Goal: Transaction & Acquisition: Book appointment/travel/reservation

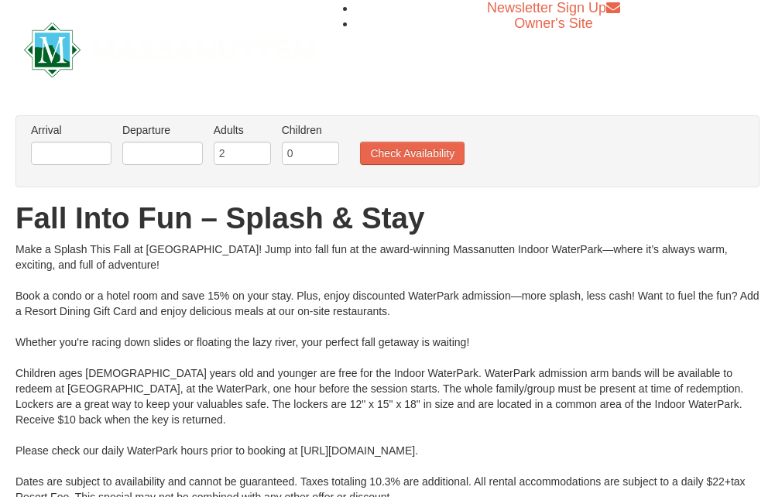
scroll to position [77, 0]
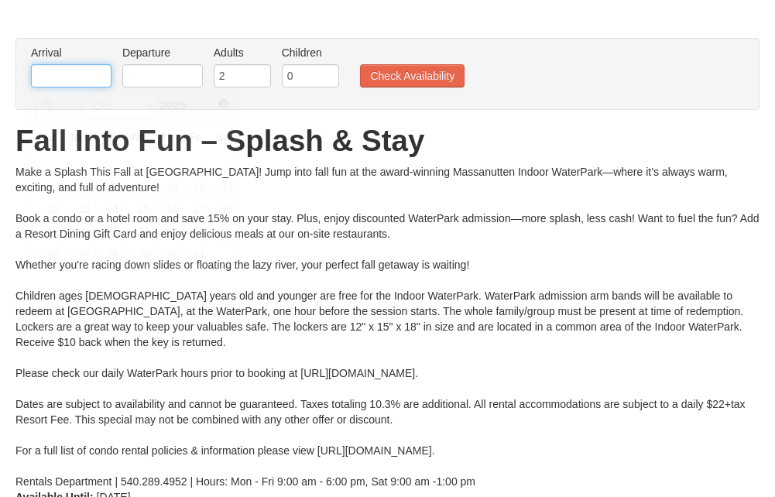
click at [83, 70] on input "text" at bounding box center [71, 75] width 81 height 23
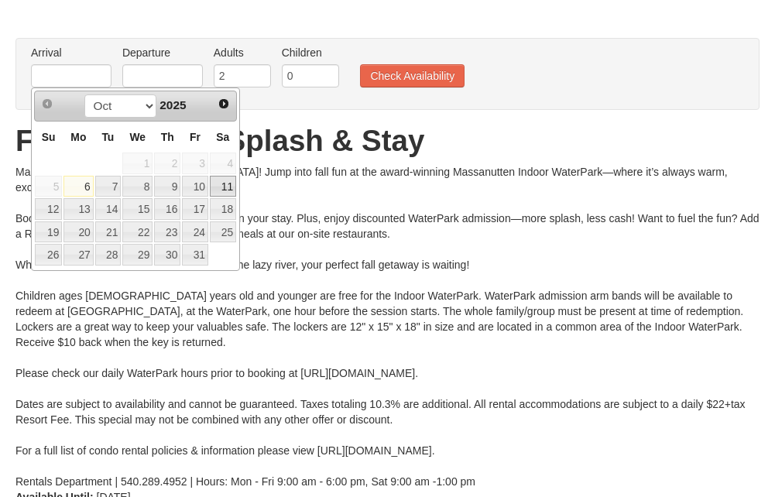
click at [218, 185] on link "11" at bounding box center [223, 187] width 26 height 22
type input "[DATE]"
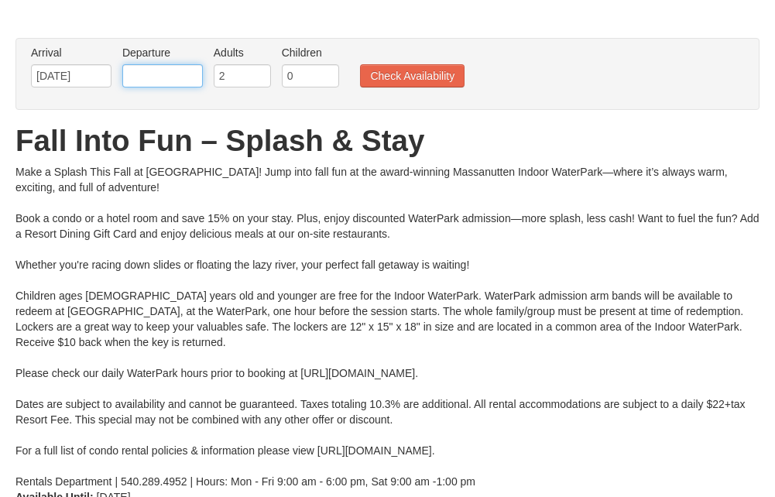
click at [147, 77] on input "text" at bounding box center [162, 75] width 81 height 23
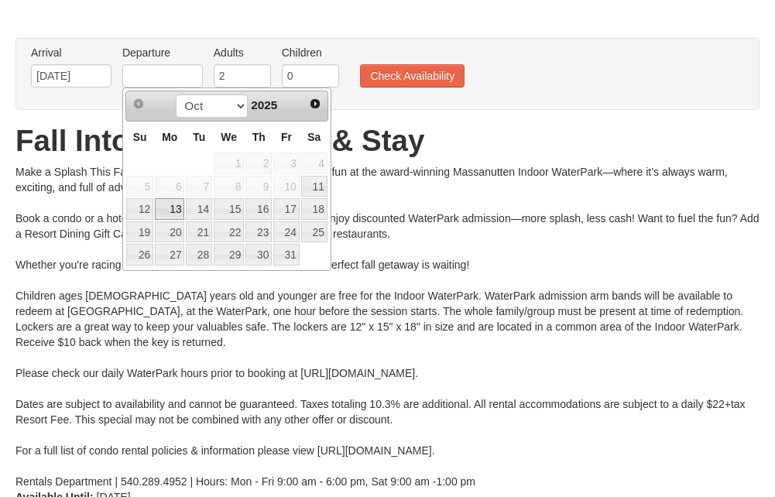
click at [163, 213] on link "13" at bounding box center [169, 209] width 29 height 22
type input "[DATE]"
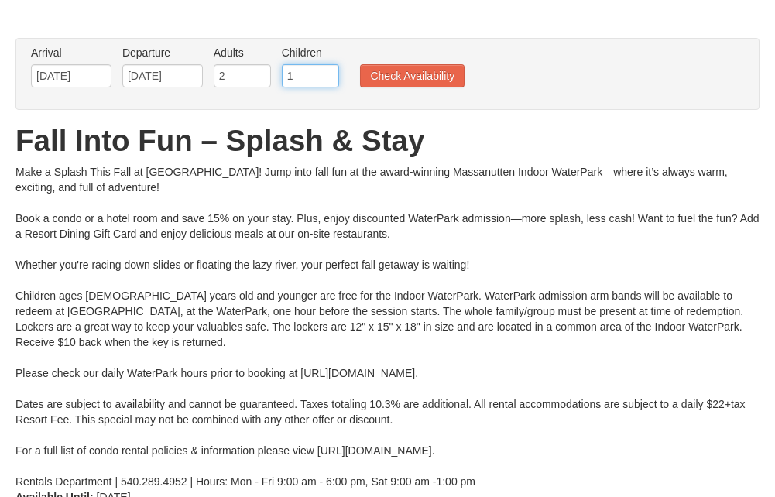
click at [329, 73] on input "1" at bounding box center [310, 75] width 57 height 23
type input "2"
click at [329, 73] on input "2" at bounding box center [310, 75] width 57 height 23
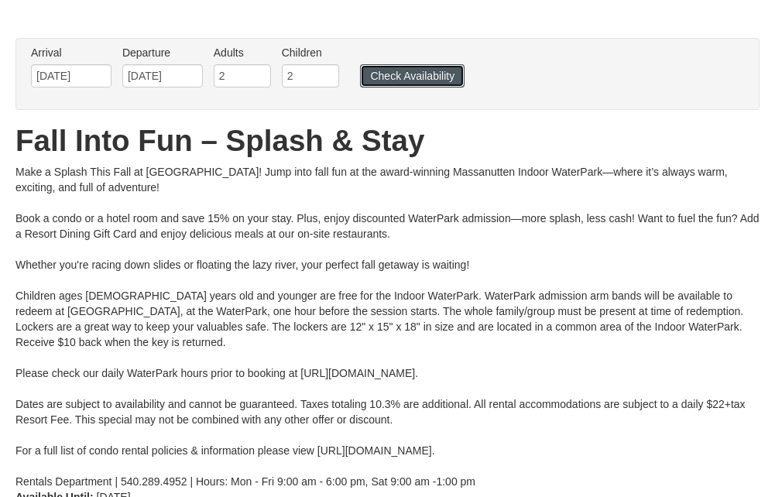
click at [455, 73] on button "Check Availability" at bounding box center [412, 75] width 105 height 23
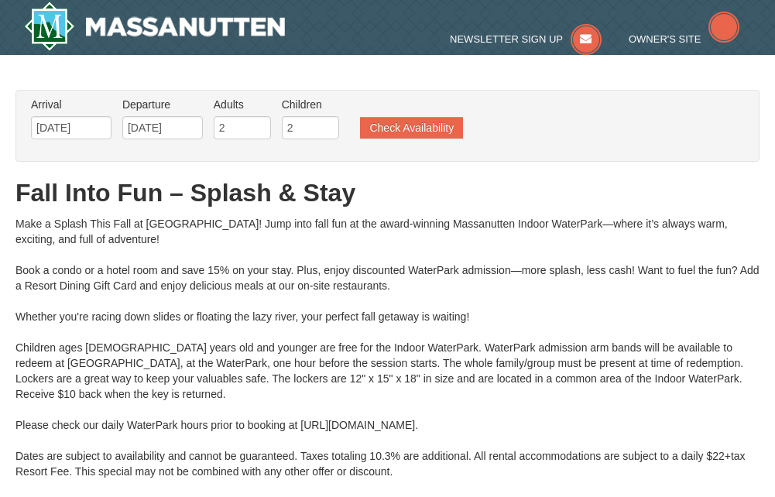
type input "[DATE]"
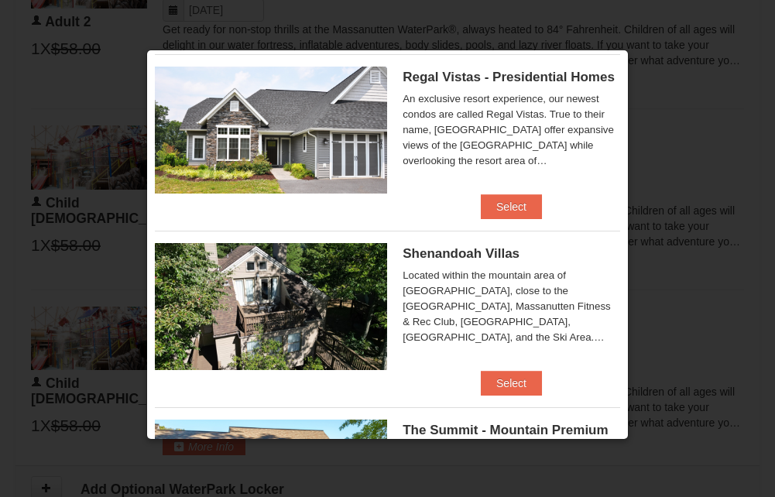
scroll to position [214, 0]
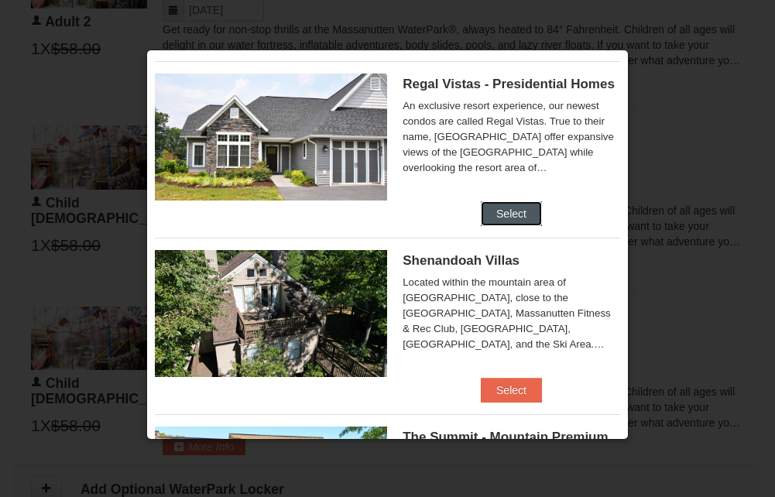
click at [511, 210] on button "Select" at bounding box center [511, 213] width 61 height 25
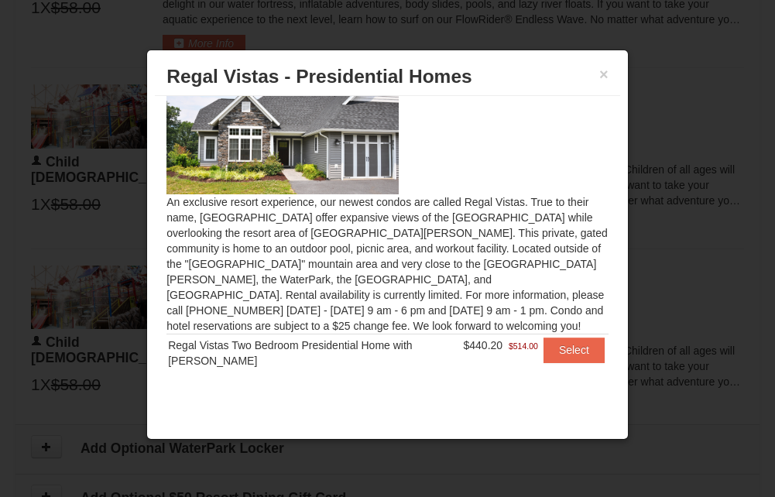
scroll to position [1125, 0]
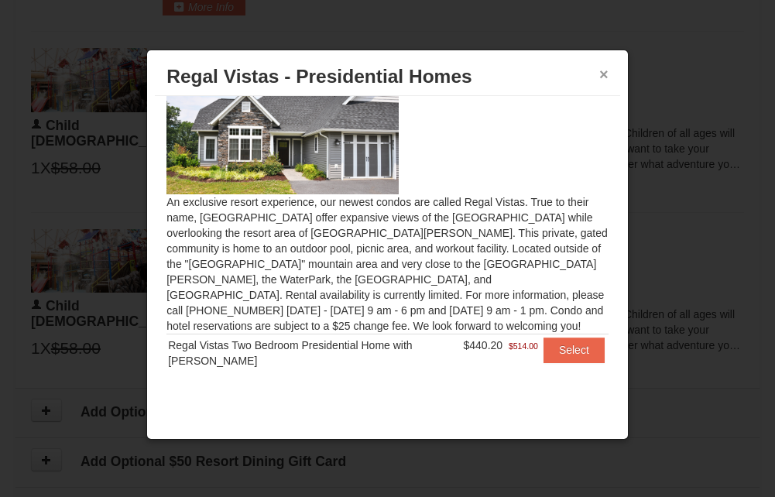
click at [607, 74] on button "×" at bounding box center [603, 74] width 9 height 15
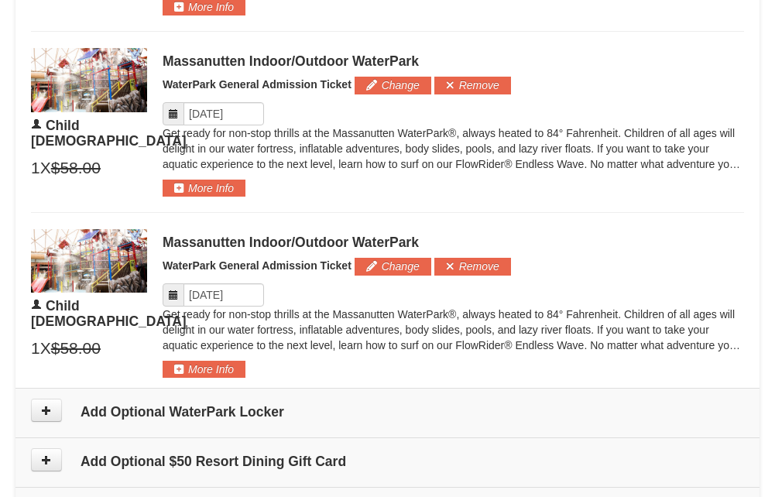
scroll to position [1357, 0]
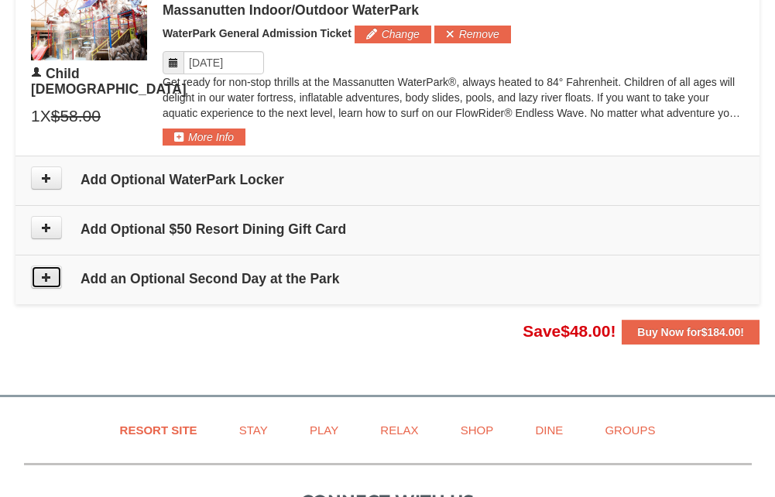
click at [54, 276] on button at bounding box center [46, 277] width 31 height 23
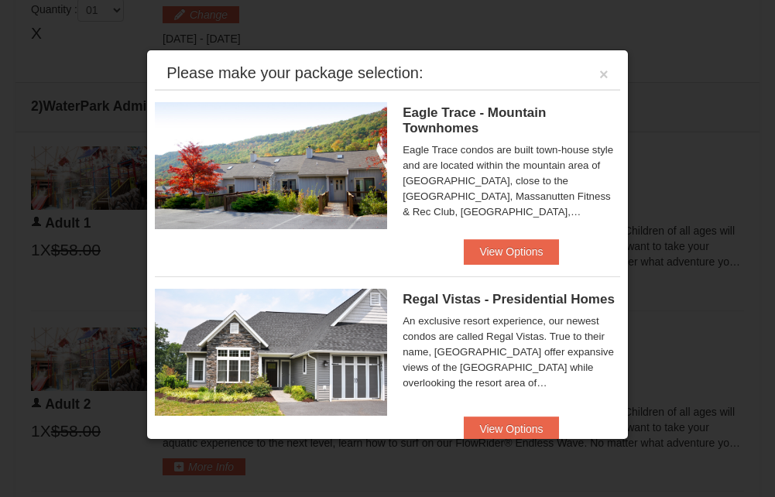
scroll to position [663, 0]
click at [599, 73] on button "×" at bounding box center [603, 74] width 9 height 15
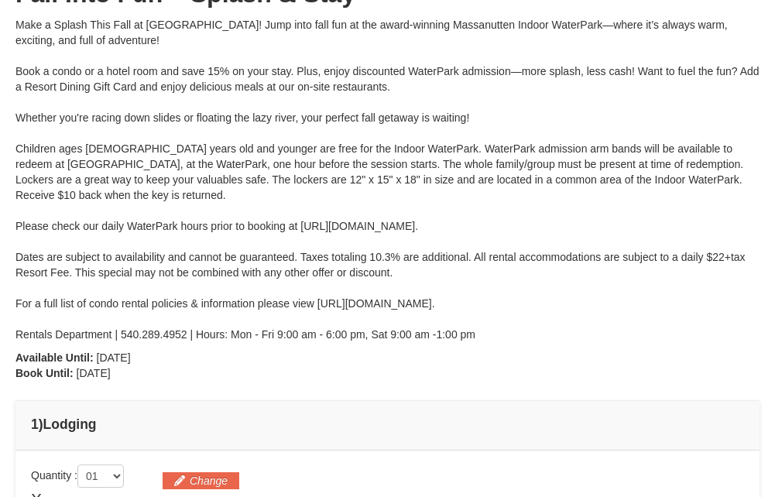
scroll to position [431, 0]
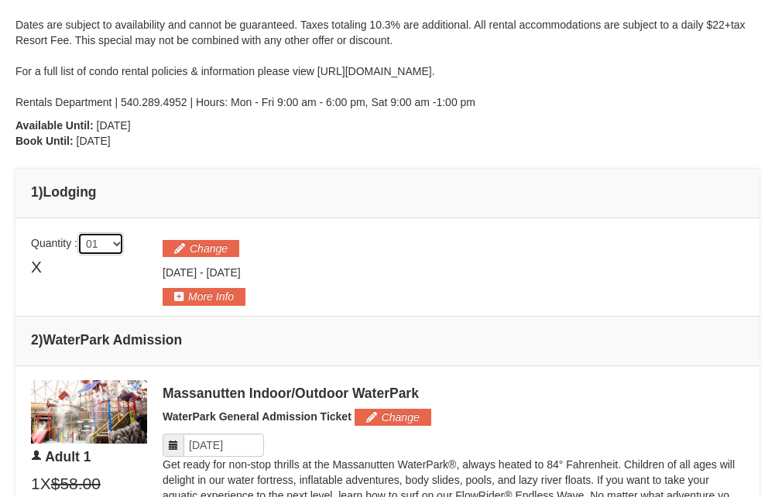
click at [122, 243] on select "01 02 03 04 05" at bounding box center [100, 243] width 46 height 23
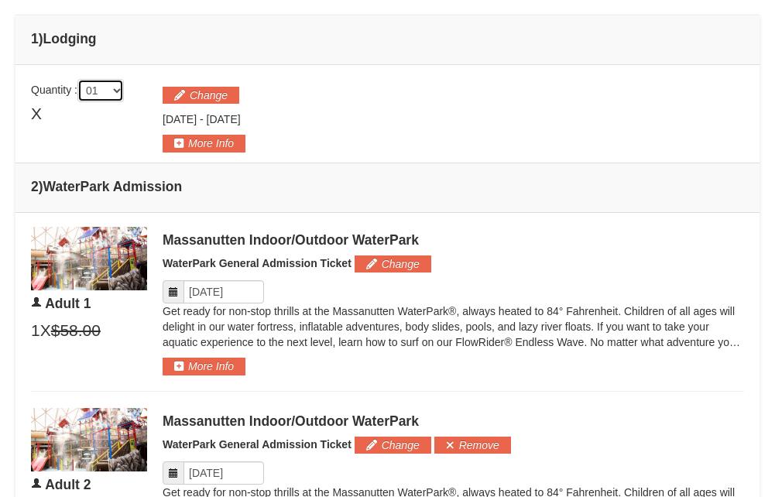
scroll to position [585, 0]
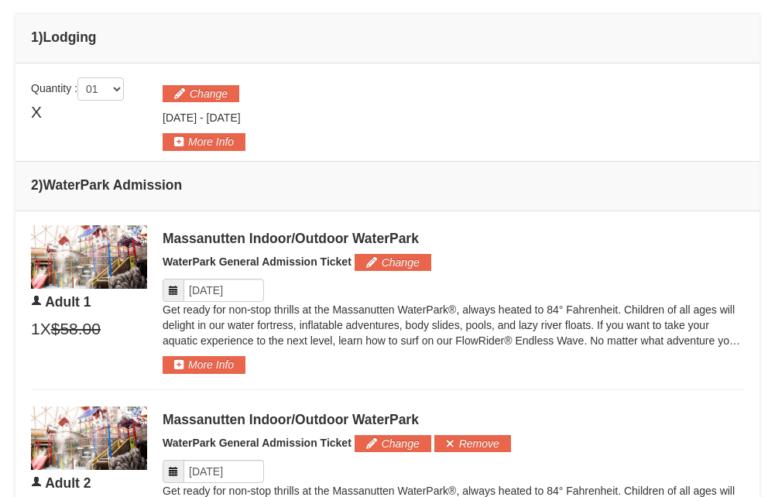
click at [171, 292] on icon at bounding box center [173, 290] width 11 height 11
click at [204, 289] on input "Please format dates MM/DD/YYYY" at bounding box center [224, 290] width 81 height 23
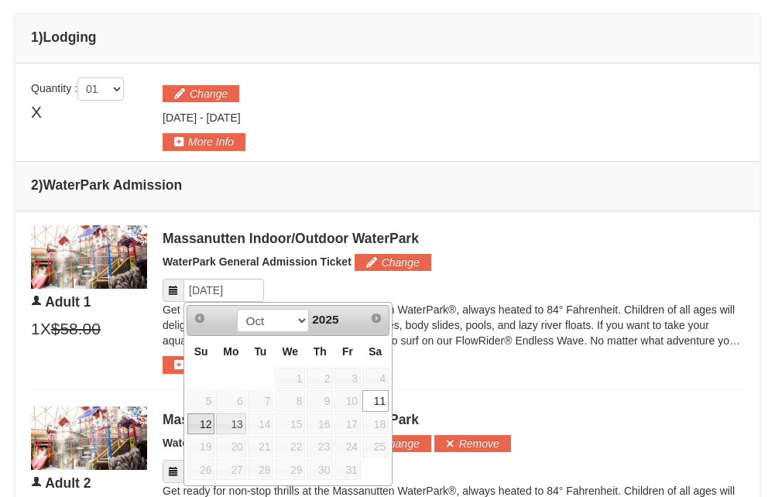
click at [196, 423] on link "12" at bounding box center [200, 425] width 27 height 22
type input "[DATE]"
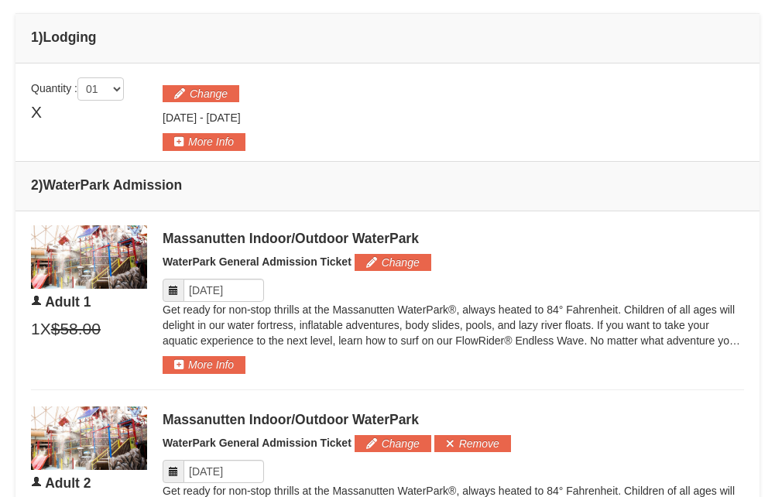
scroll to position [663, 0]
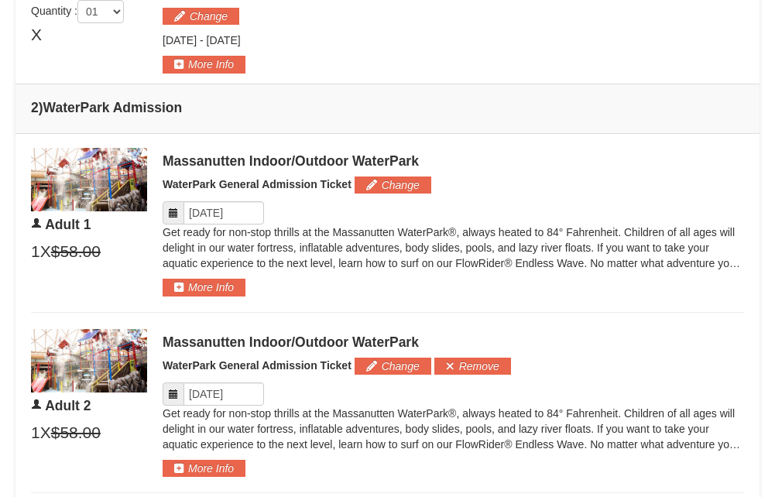
click at [175, 396] on icon at bounding box center [173, 394] width 11 height 11
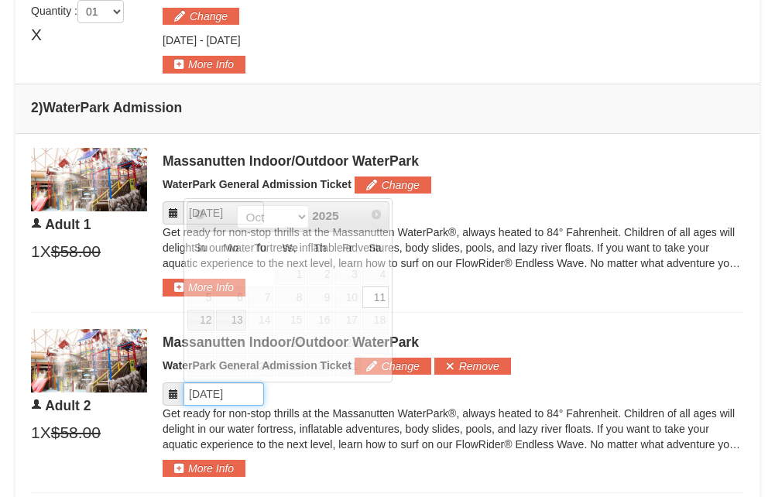
click at [200, 393] on input "Please format dates MM/DD/YYYY" at bounding box center [224, 394] width 81 height 23
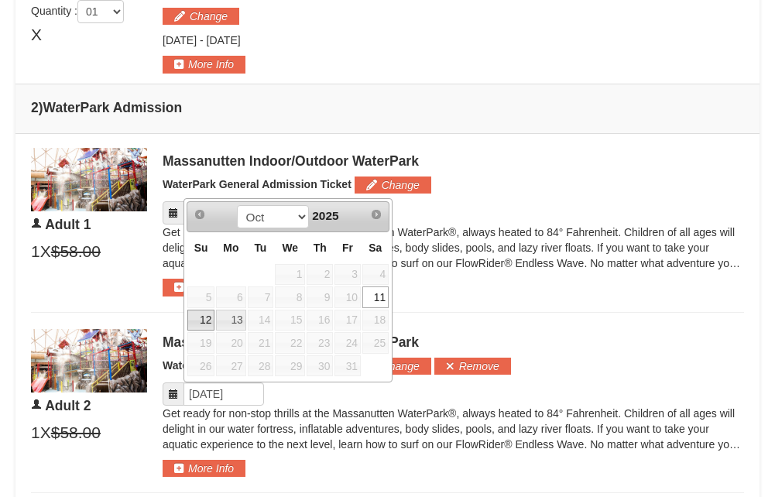
click at [208, 319] on link "12" at bounding box center [200, 321] width 27 height 22
type input "[DATE]"
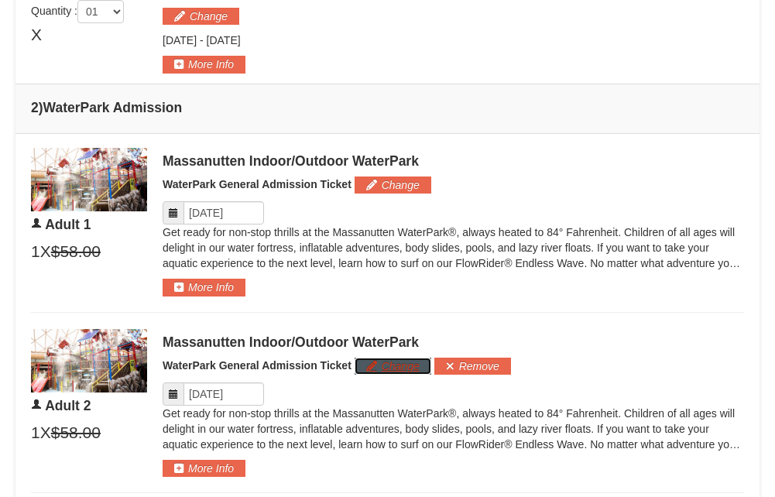
click at [400, 367] on button "Change" at bounding box center [393, 366] width 77 height 17
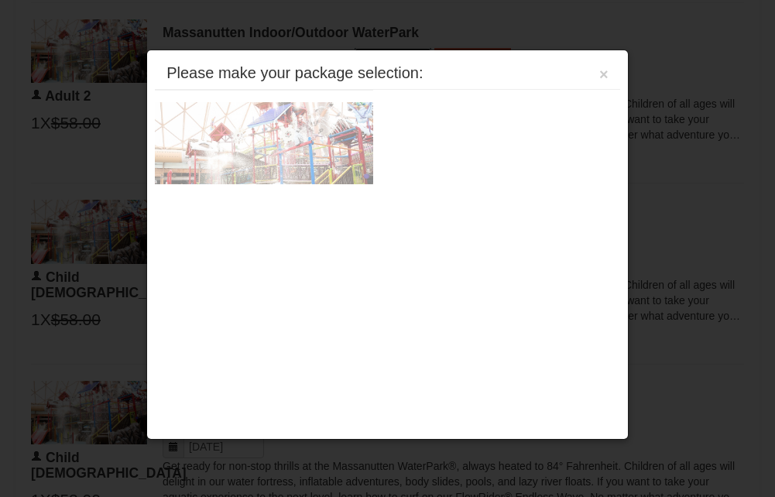
scroll to position [992, 0]
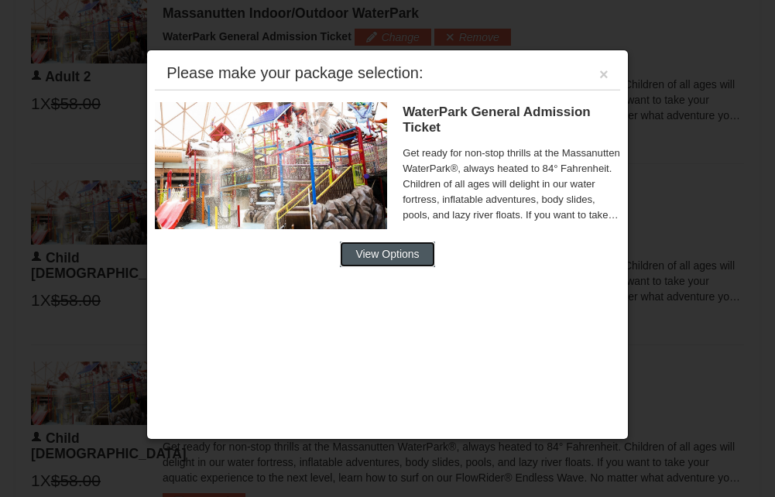
click at [394, 253] on button "View Options" at bounding box center [387, 254] width 94 height 25
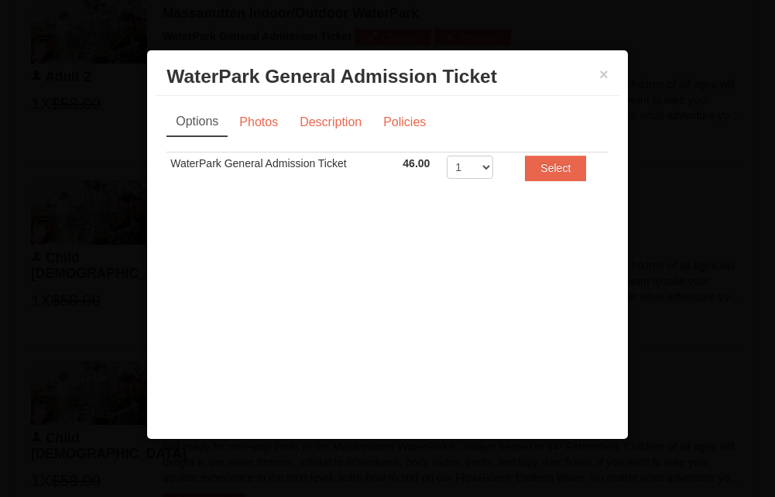
scroll to position [0, 0]
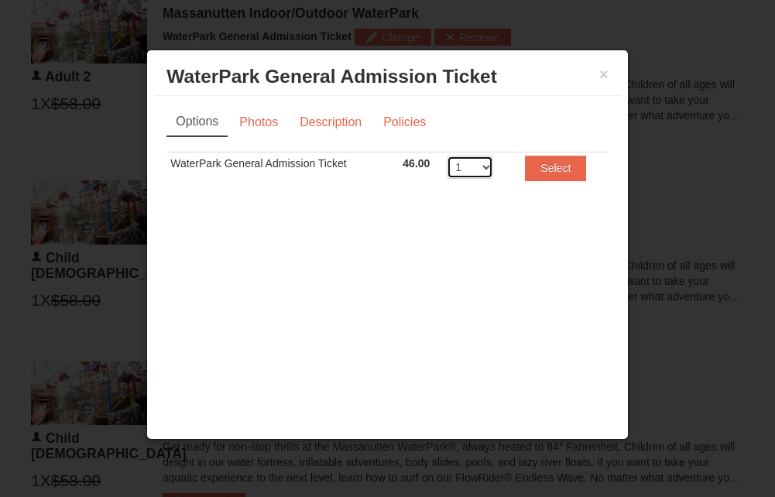
click at [480, 166] on select "1 2 3 4 5 6 7 8" at bounding box center [470, 167] width 46 height 23
select select "4"
click at [447, 156] on select "1 2 3 4 5 6 7 8" at bounding box center [470, 167] width 46 height 23
click at [559, 174] on button "Select" at bounding box center [555, 168] width 61 height 25
